Goal: Check status

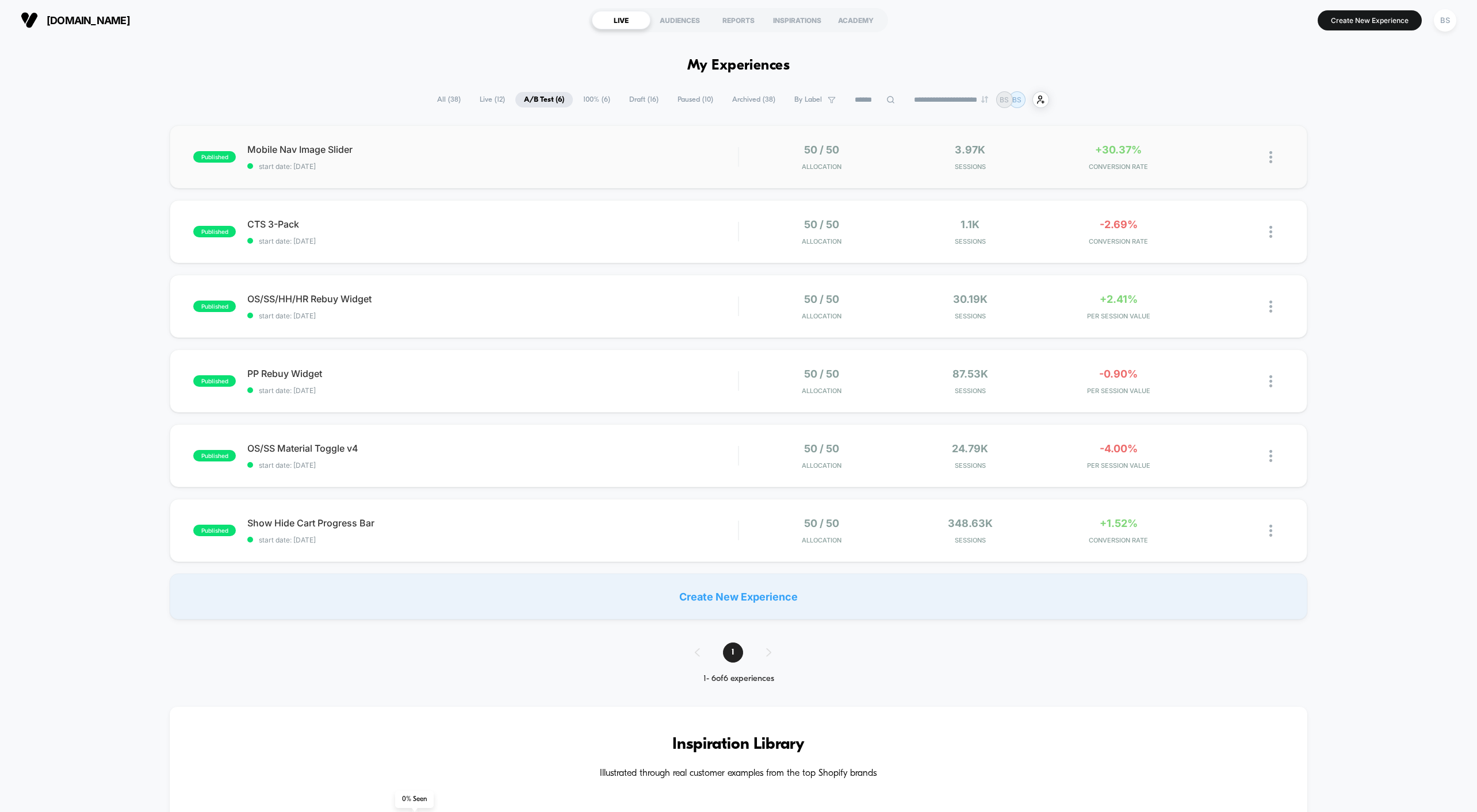
click at [592, 179] on div "published Mobile Nav Image Slider start date: [DATE] 50 / 50 Allocation 3.97k S…" at bounding box center [738, 157] width 1137 height 63
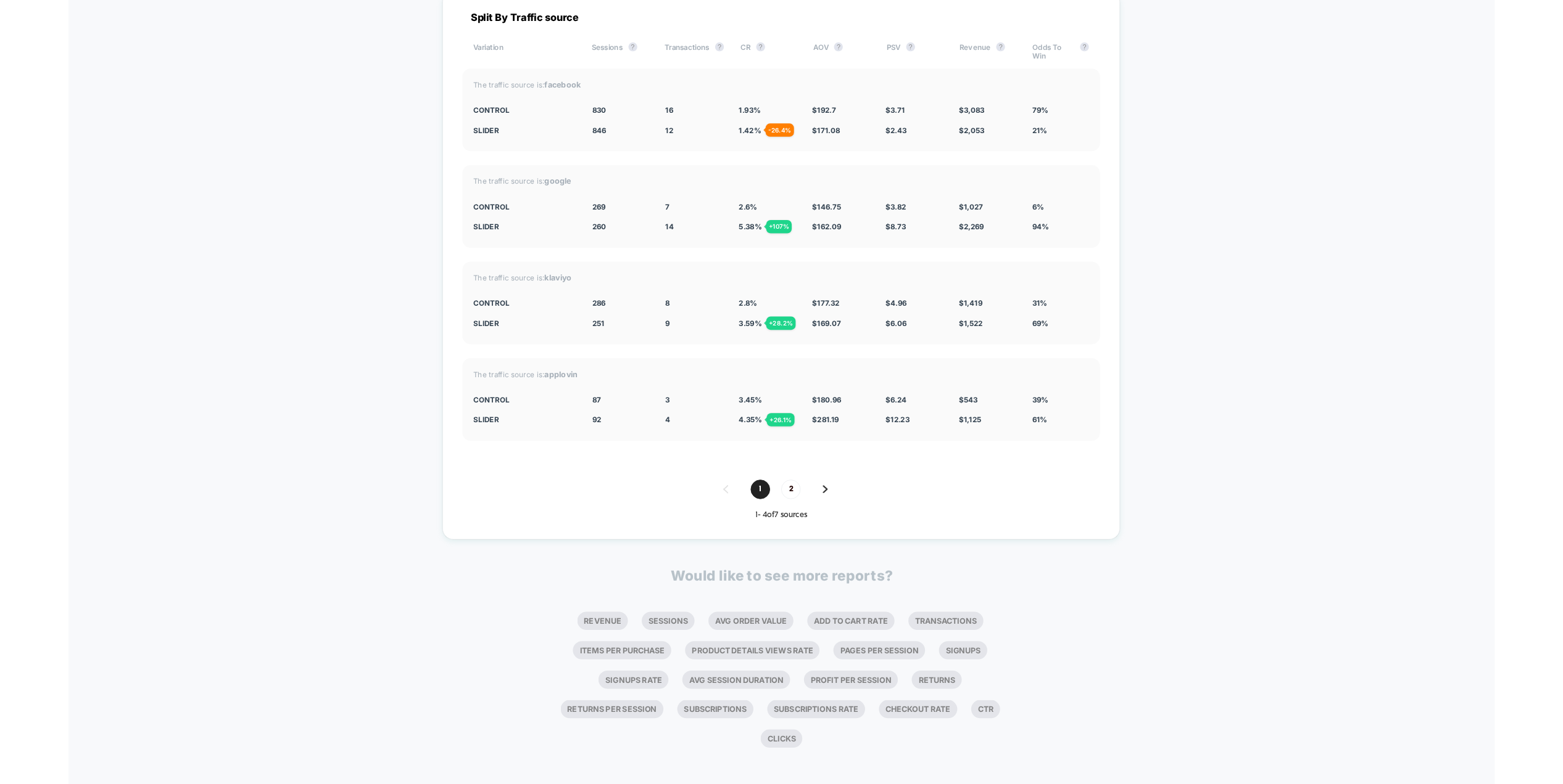
scroll to position [1472, 0]
